Goal: Task Accomplishment & Management: Manage account settings

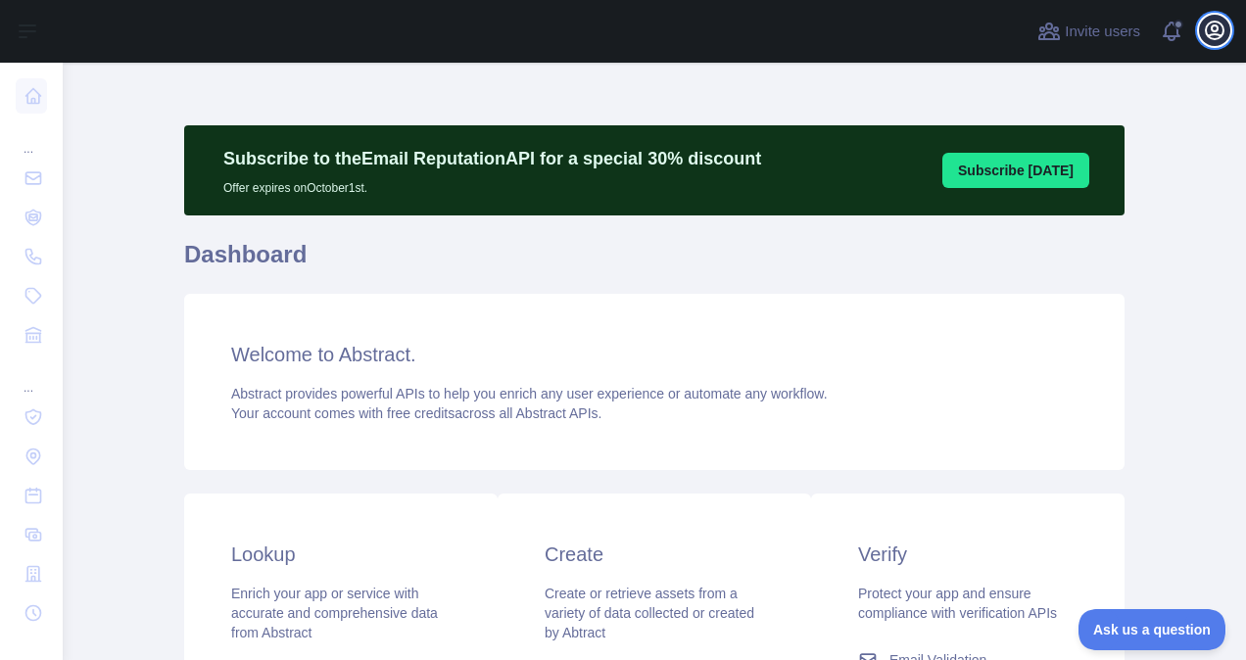
click at [1219, 38] on icon "button" at bounding box center [1215, 31] width 18 height 18
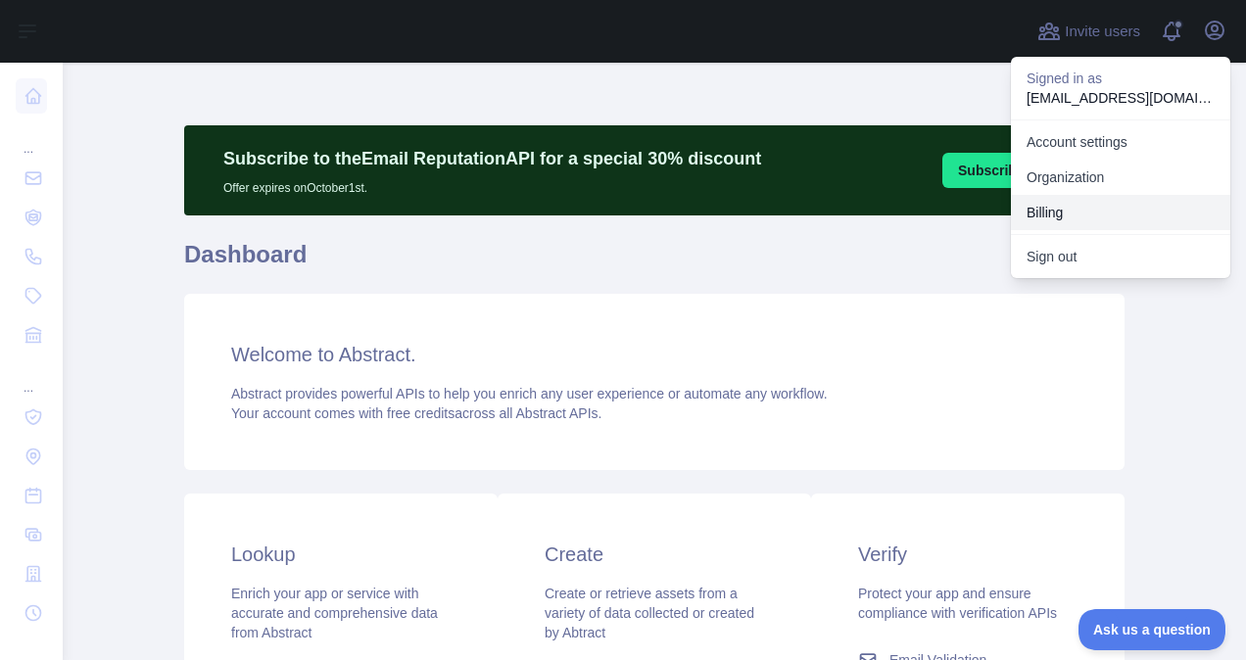
click at [1044, 204] on button "Billing" at bounding box center [1120, 212] width 219 height 35
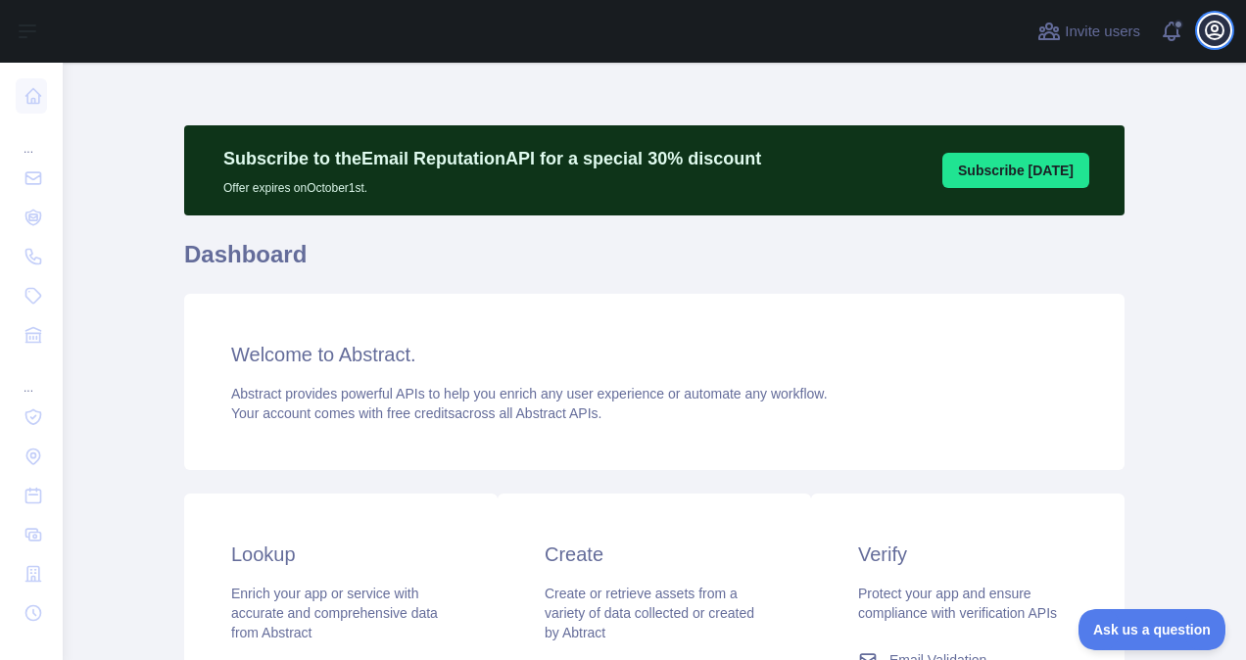
click at [1214, 34] on icon "button" at bounding box center [1215, 31] width 18 height 18
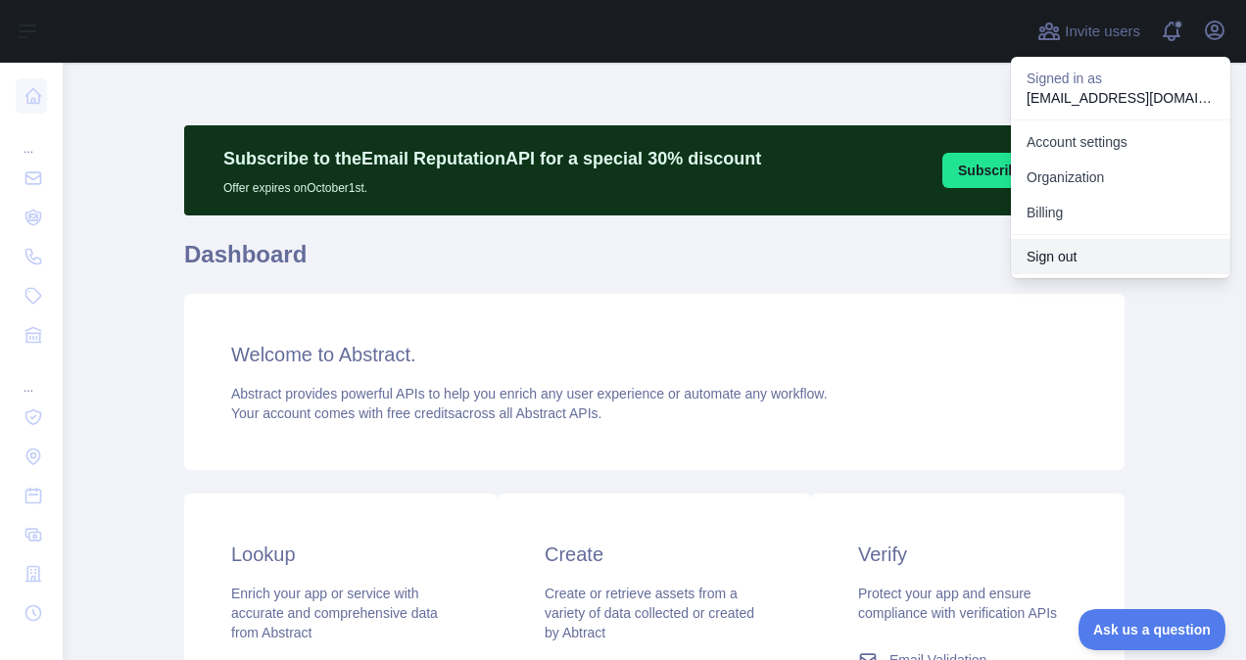
click at [1064, 257] on button "Sign out" at bounding box center [1120, 256] width 219 height 35
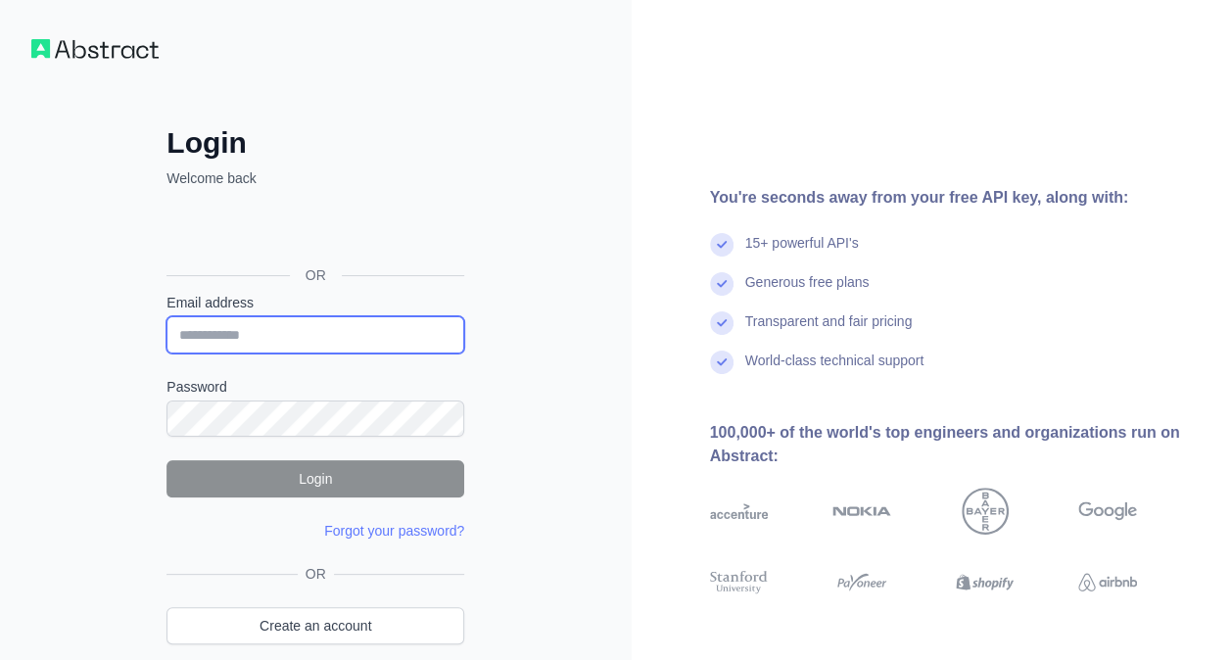
type input "**********"
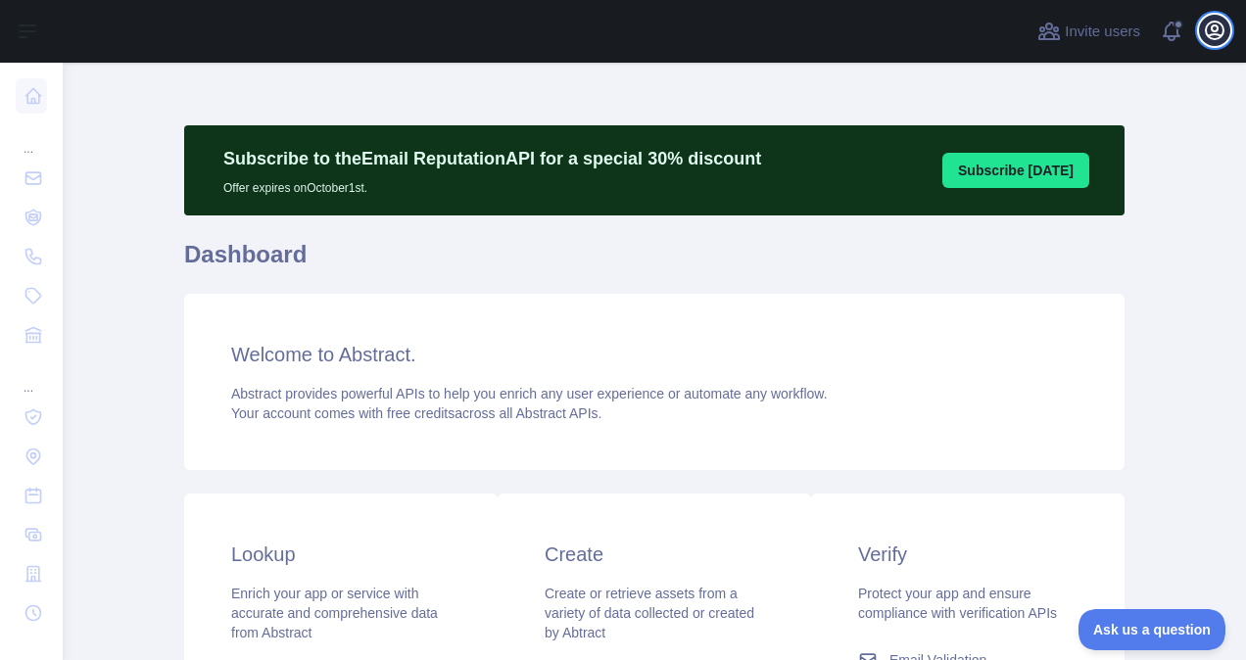
click at [1214, 40] on icon "button" at bounding box center [1215, 31] width 24 height 24
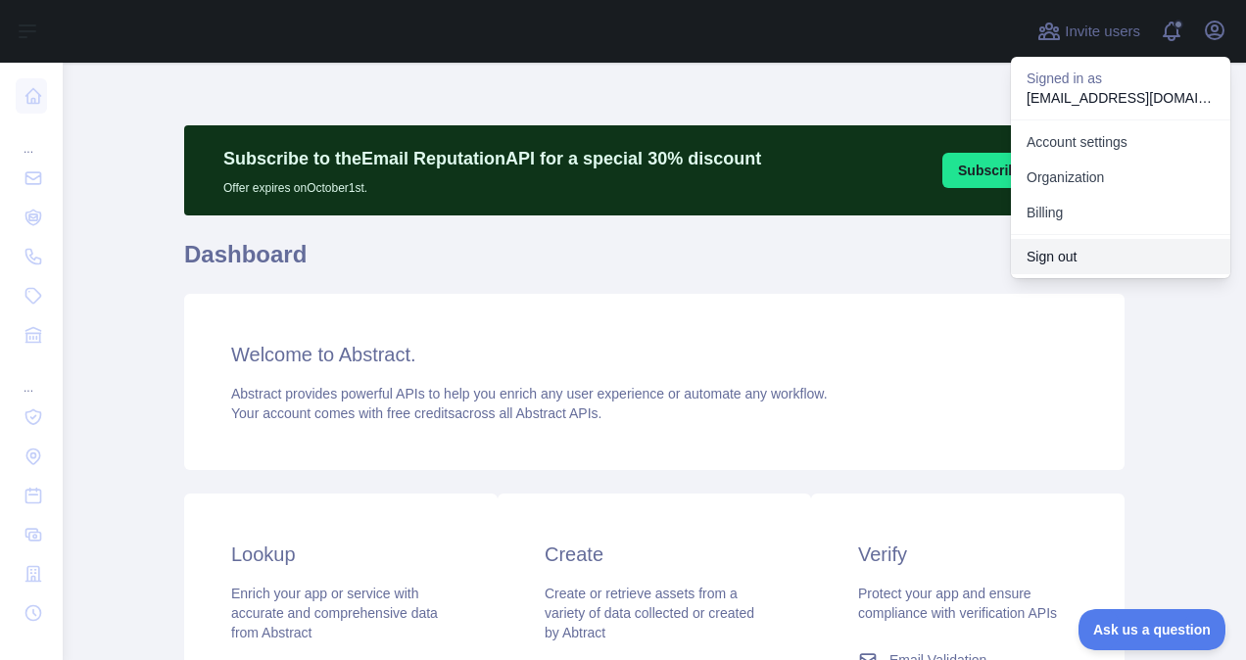
click at [1062, 269] on button "Sign out" at bounding box center [1120, 256] width 219 height 35
